Goal: Entertainment & Leisure: Consume media (video, audio)

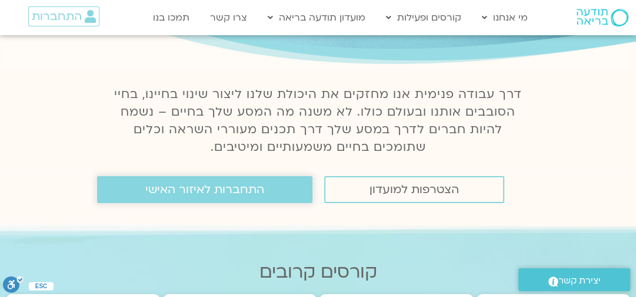
click at [245, 185] on span "התחברות לאיזור האישי" at bounding box center [204, 189] width 119 height 13
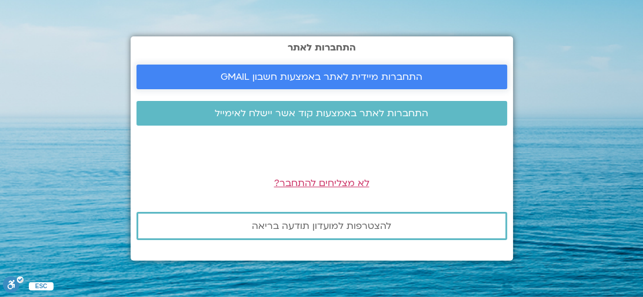
click at [311, 89] on link "התחברות מיידית לאתר באמצעות חשבון GMAIL" at bounding box center [321, 77] width 370 height 25
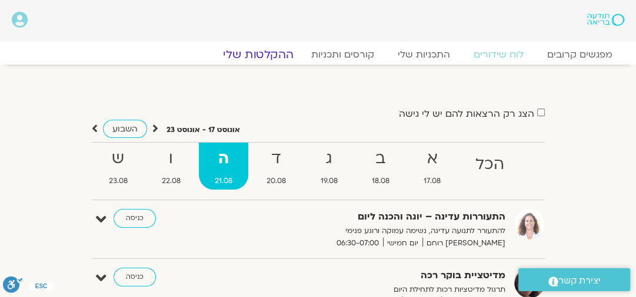
click at [266, 52] on link "ההקלטות שלי" at bounding box center [258, 55] width 99 height 14
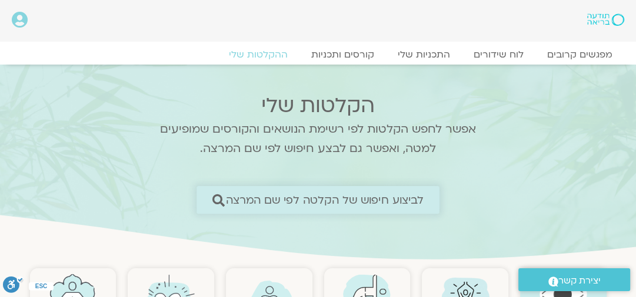
click at [286, 212] on link "לביצוע חיפוש של הקלטה לפי שם המרצה" at bounding box center [317, 200] width 243 height 28
click at [284, 196] on span "לביצוע חיפוש של הקלטה לפי שם המרצה" at bounding box center [325, 200] width 198 height 12
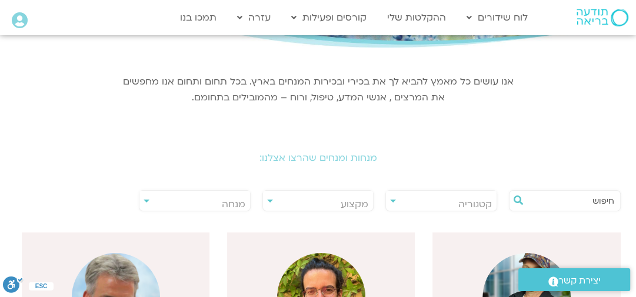
click at [576, 208] on input "text" at bounding box center [570, 201] width 87 height 20
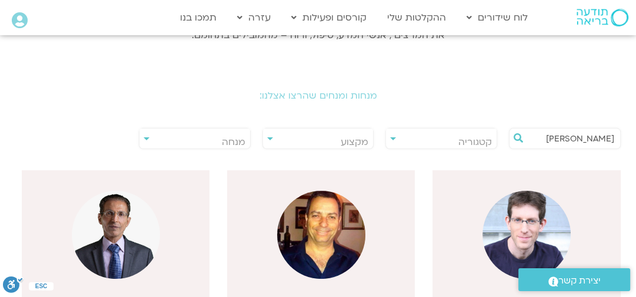
scroll to position [235, 0]
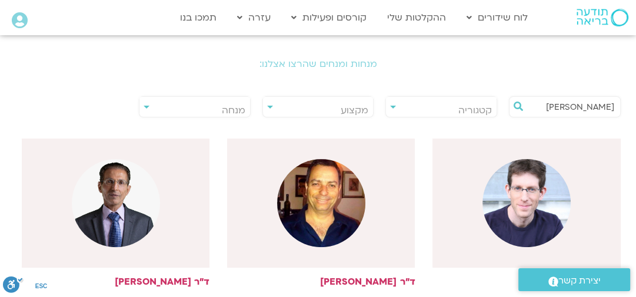
type input "ערן"
click at [534, 199] on img at bounding box center [526, 203] width 88 height 88
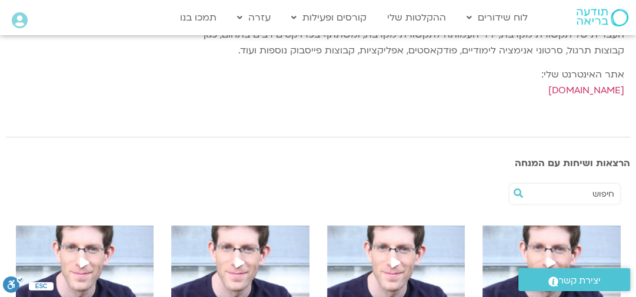
scroll to position [234, 0]
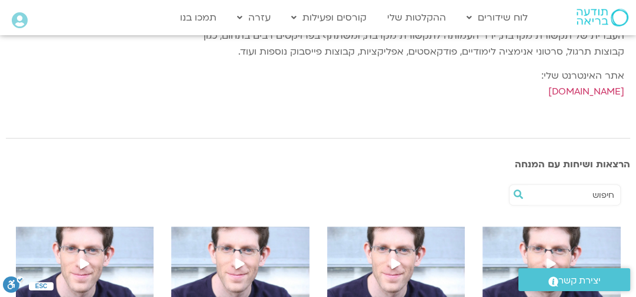
click at [537, 233] on img at bounding box center [551, 271] width 138 height 88
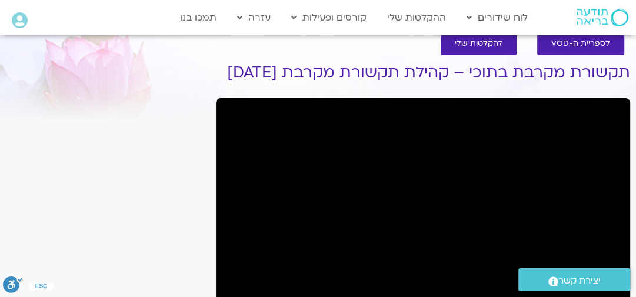
scroll to position [94, 0]
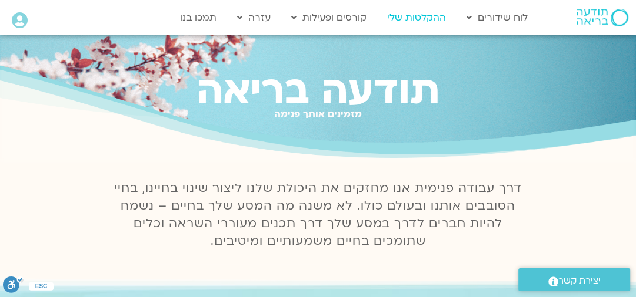
click at [428, 26] on link "ההקלטות שלי" at bounding box center [416, 17] width 71 height 22
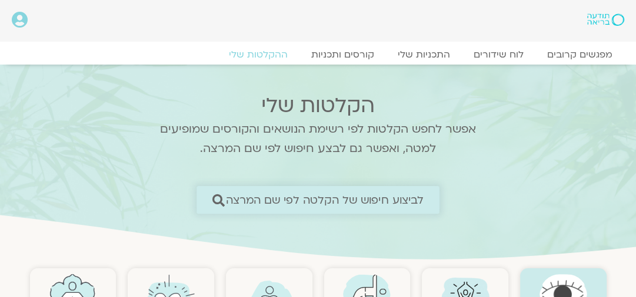
click at [225, 199] on span "לביצוע חיפוש של הקלטה לפי שם המרצה" at bounding box center [318, 200] width 212 height 12
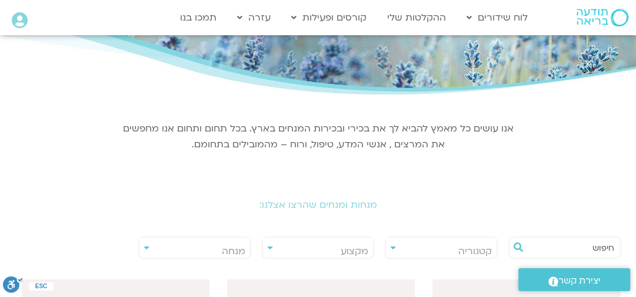
scroll to position [141, 0]
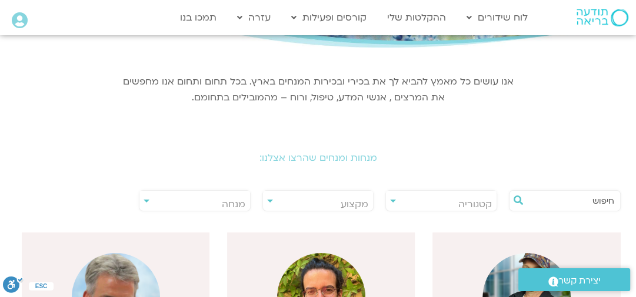
click at [551, 195] on input "text" at bounding box center [570, 201] width 87 height 20
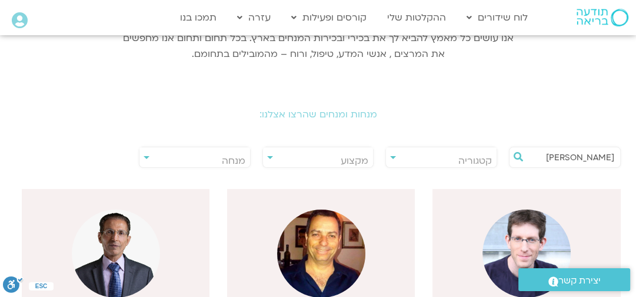
scroll to position [282, 0]
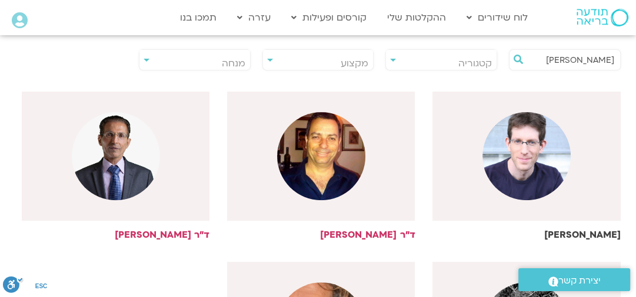
type input "ערן"
click at [535, 143] on img at bounding box center [526, 156] width 88 height 88
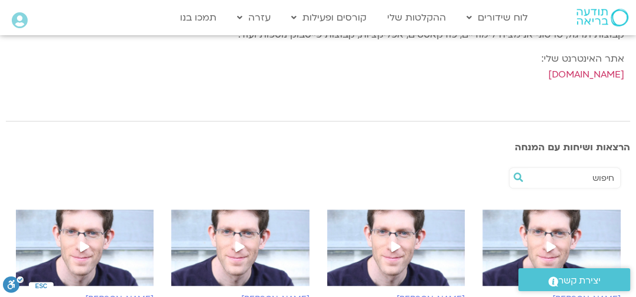
scroll to position [282, 0]
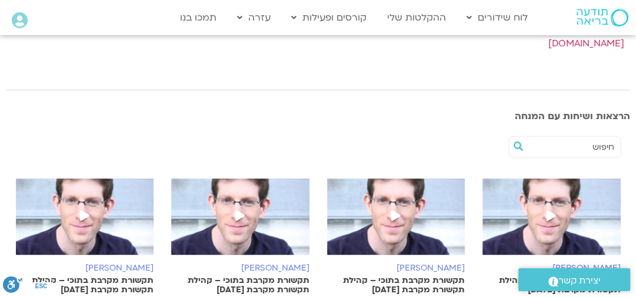
click at [536, 202] on img at bounding box center [551, 223] width 138 height 88
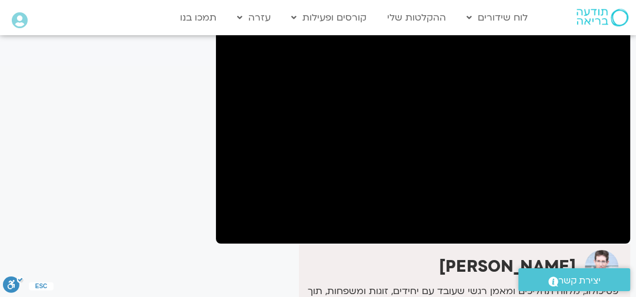
scroll to position [94, 0]
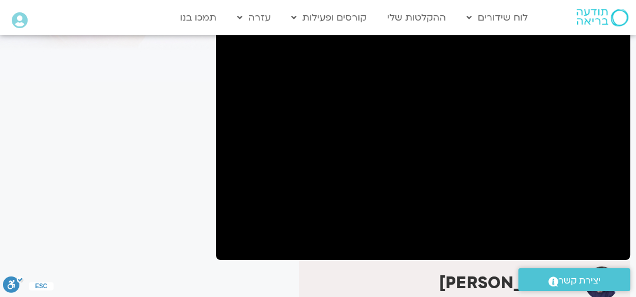
click at [129, 122] on div "It seems we can't find what you're looking for. It seems we can't find what you…" at bounding box center [105, 264] width 210 height 581
click at [189, 151] on div "It seems we can't find what you're looking for. It seems we can't find what you…" at bounding box center [105, 264] width 210 height 581
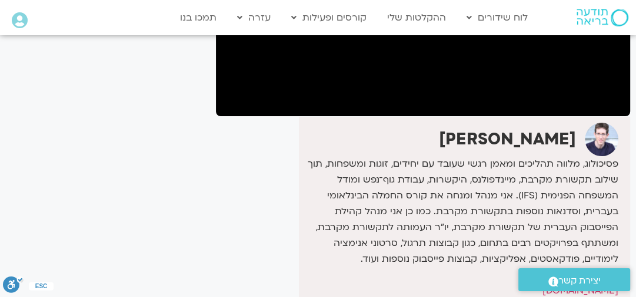
scroll to position [141, 0]
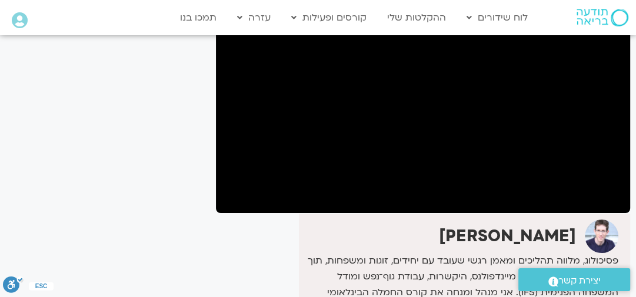
click at [594, 235] on img at bounding box center [601, 237] width 34 height 34
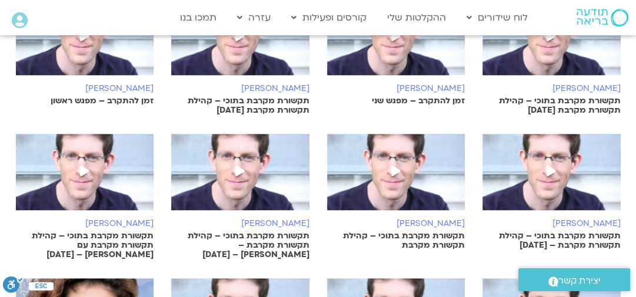
scroll to position [657, 0]
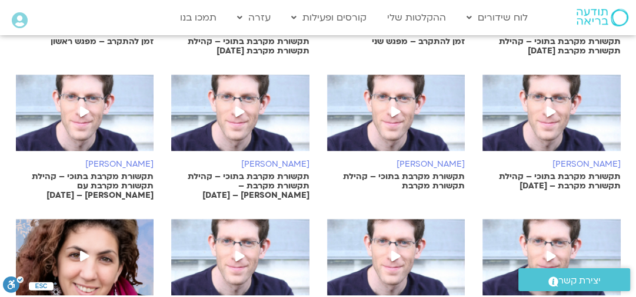
click at [524, 130] on img at bounding box center [551, 119] width 138 height 88
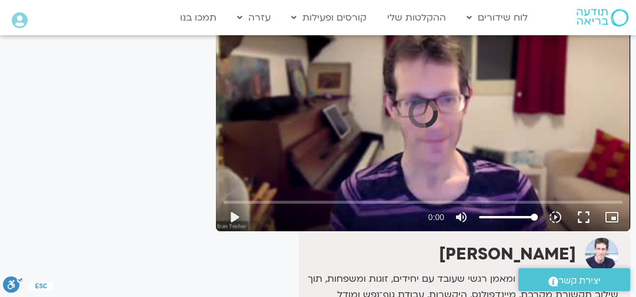
scroll to position [141, 0]
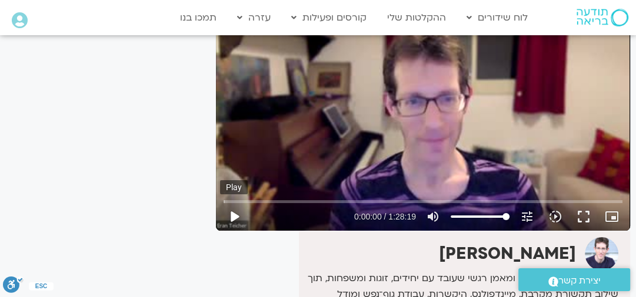
click at [238, 203] on button "play_arrow" at bounding box center [234, 217] width 28 height 28
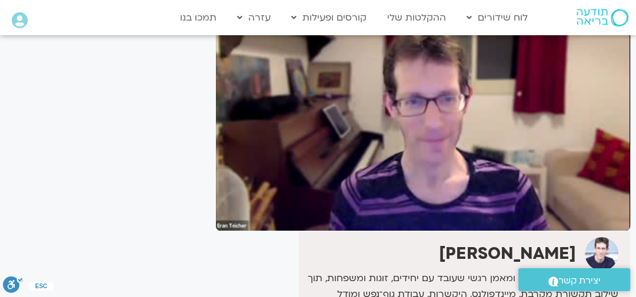
scroll to position [94, 0]
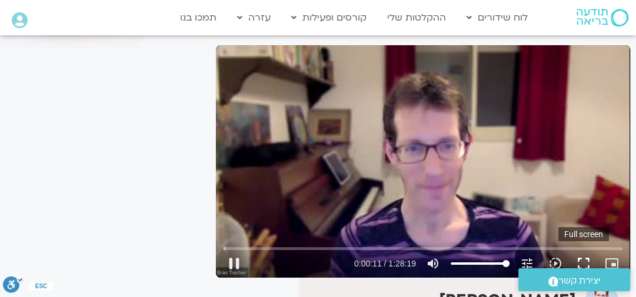
click at [579, 250] on button "fullscreen" at bounding box center [583, 264] width 28 height 28
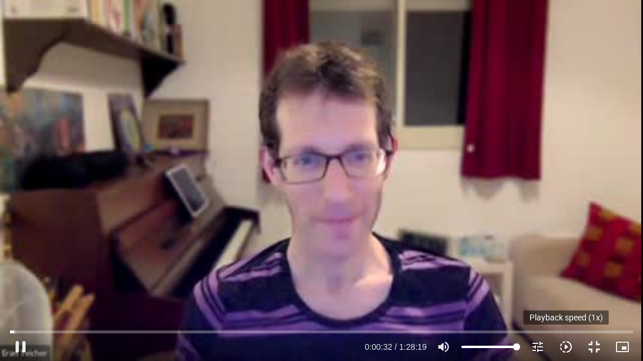
click at [559, 297] on icon "slow_motion_video" at bounding box center [566, 347] width 14 height 14
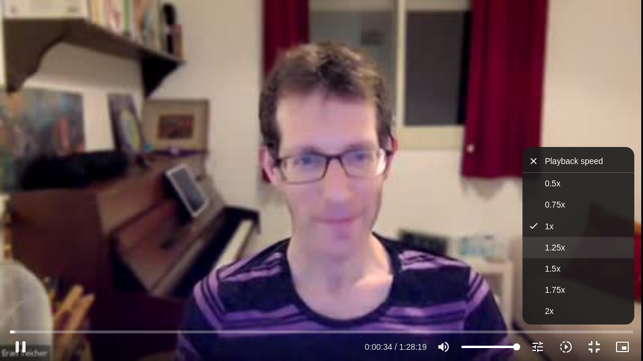
click at [563, 250] on span "1.25x" at bounding box center [554, 247] width 20 height 9
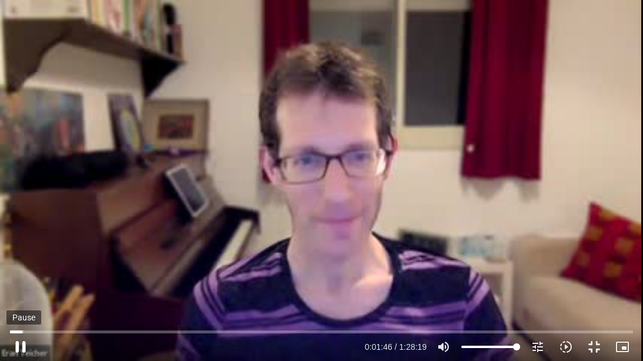
click at [23, 297] on button "pause" at bounding box center [20, 347] width 28 height 28
click at [23, 297] on button "play_arrow" at bounding box center [20, 347] width 28 height 28
click at [564, 297] on icon "slow_motion_video" at bounding box center [566, 347] width 14 height 14
click at [41, 297] on input "Seek" at bounding box center [321, 331] width 623 height 7
click at [52, 297] on input "Seek" at bounding box center [321, 331] width 623 height 7
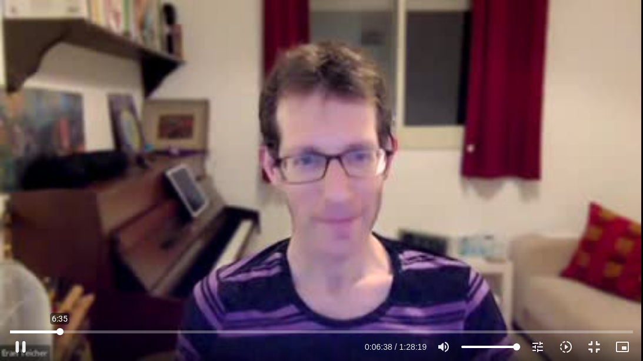
click at [59, 297] on input "Seek" at bounding box center [321, 331] width 623 height 7
click at [68, 297] on input "Seek" at bounding box center [321, 331] width 623 height 7
click at [564, 297] on icon "slow_motion_video" at bounding box center [566, 347] width 14 height 14
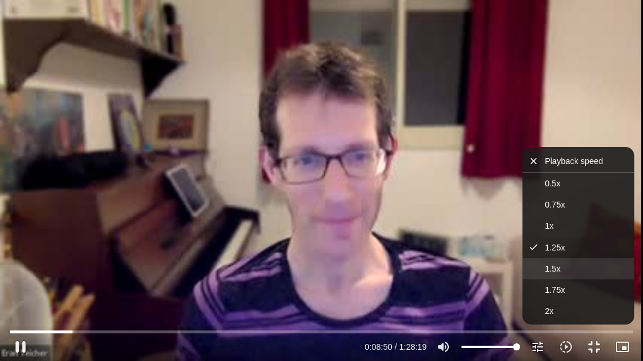
click at [582, 272] on button "1.5x" at bounding box center [578, 268] width 112 height 21
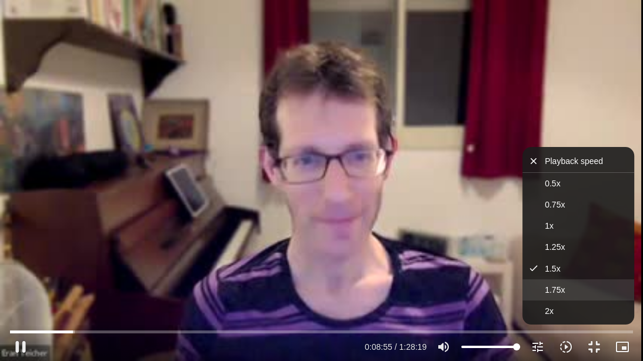
click at [573, 292] on button "1.75x" at bounding box center [578, 289] width 112 height 21
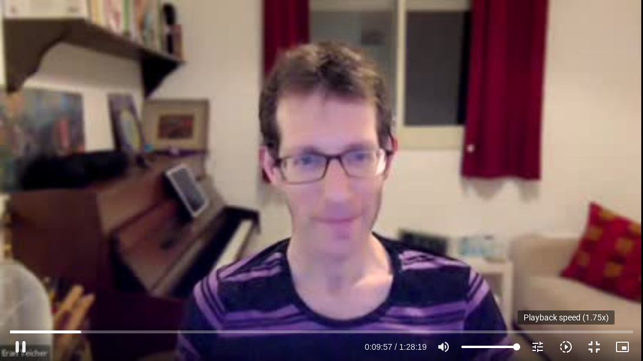
click at [565, 297] on icon "slow_motion_video" at bounding box center [566, 347] width 14 height 14
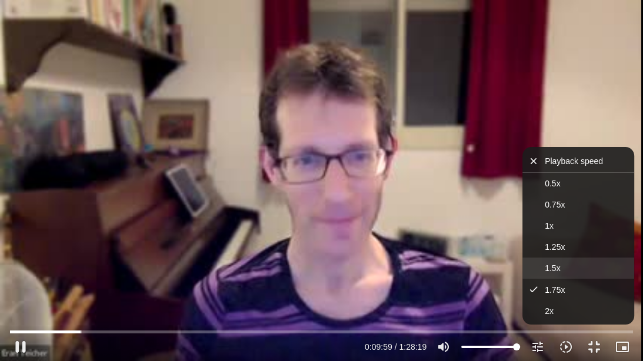
click at [567, 268] on button "1.5x" at bounding box center [578, 268] width 112 height 21
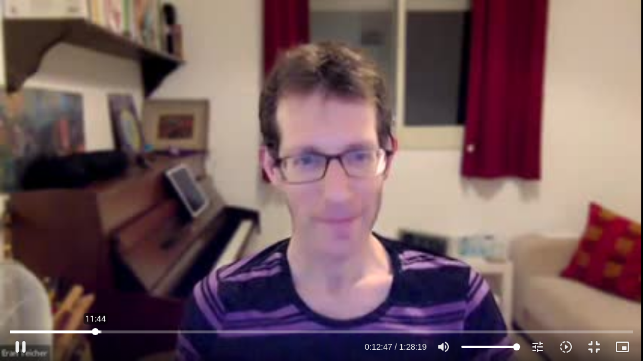
click at [95, 297] on input "Seek" at bounding box center [321, 331] width 623 height 7
click at [566, 297] on icon "slow_motion_video" at bounding box center [566, 347] width 14 height 14
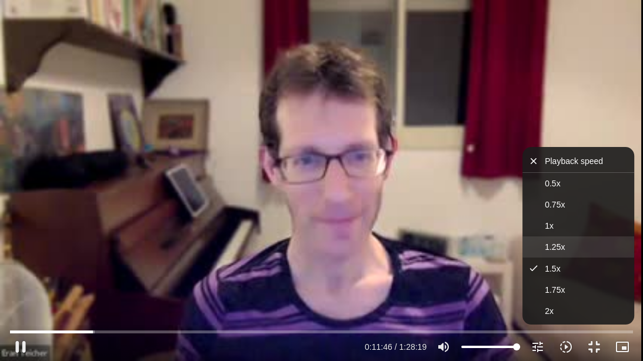
click at [583, 243] on button "1.25x" at bounding box center [578, 246] width 112 height 21
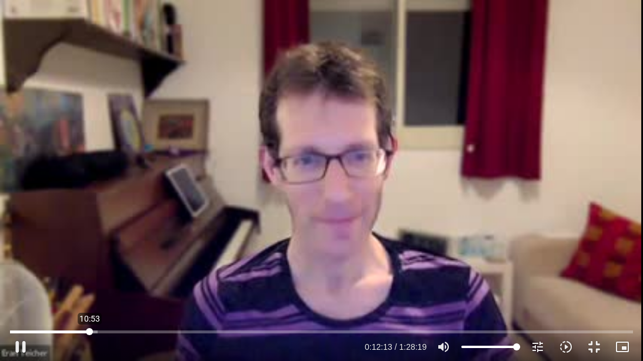
click at [89, 297] on input "Seek" at bounding box center [321, 331] width 623 height 7
click at [16, 297] on button "pause" at bounding box center [20, 347] width 28 height 28
click at [16, 297] on button "play_arrow" at bounding box center [20, 347] width 28 height 28
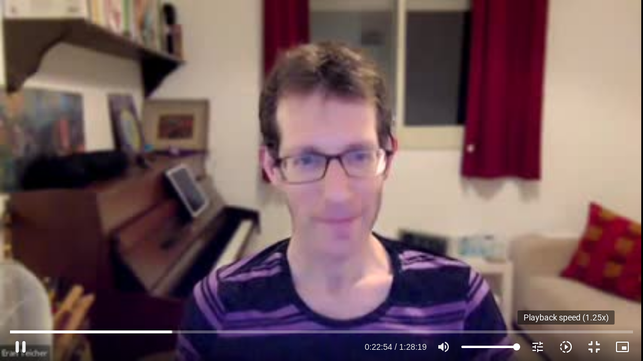
click at [569, 297] on icon "slow_motion_video" at bounding box center [566, 347] width 14 height 14
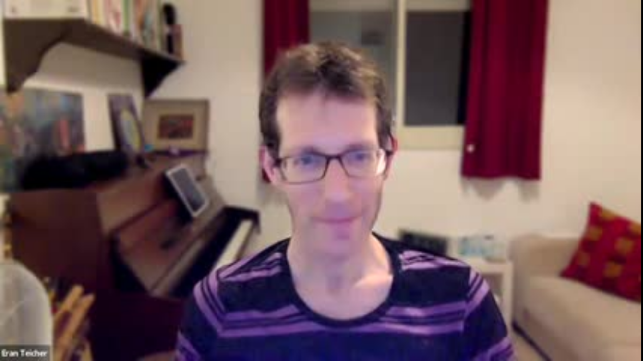
click at [568, 297] on div "Skip Ad 1:14:20 pause 0:22:59 / 1:28:19 volume_up Mute tune Resolution Auto 240…" at bounding box center [321, 180] width 643 height 361
type input "2254.714527"
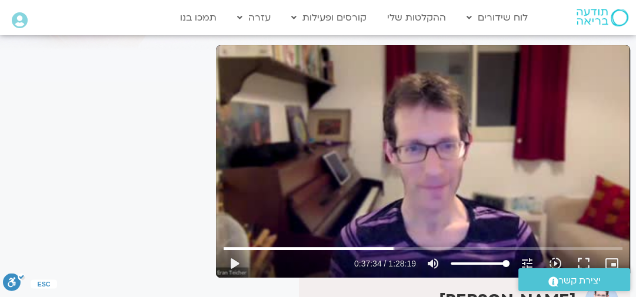
click at [16, 296] on button ".a fill:#FFF; ESC" at bounding box center [14, 284] width 22 height 23
